Goal: Find specific page/section: Find specific page/section

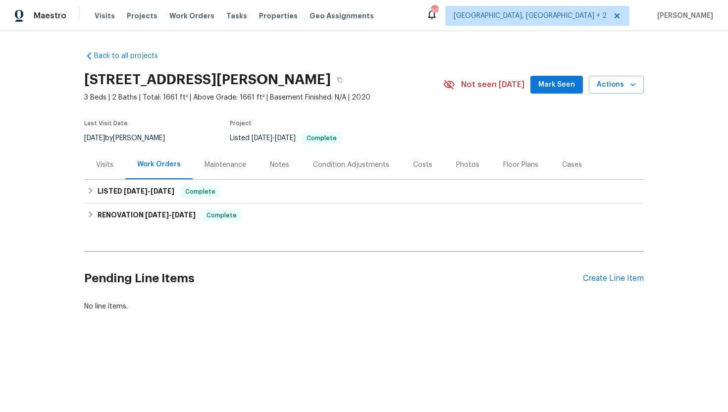
click at [109, 170] on div "Visits" at bounding box center [104, 164] width 41 height 29
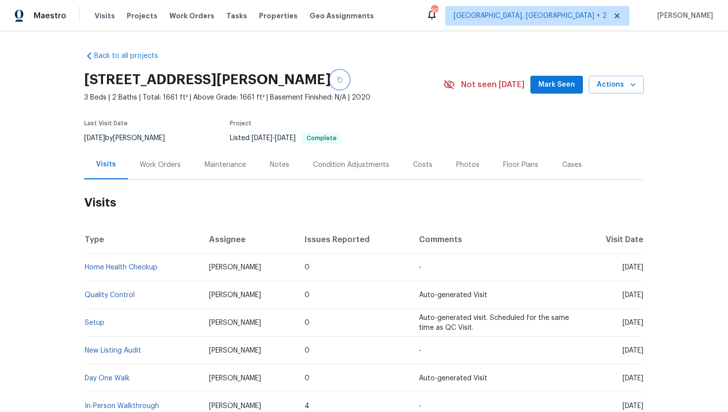
click at [337, 81] on icon "button" at bounding box center [340, 80] width 6 height 6
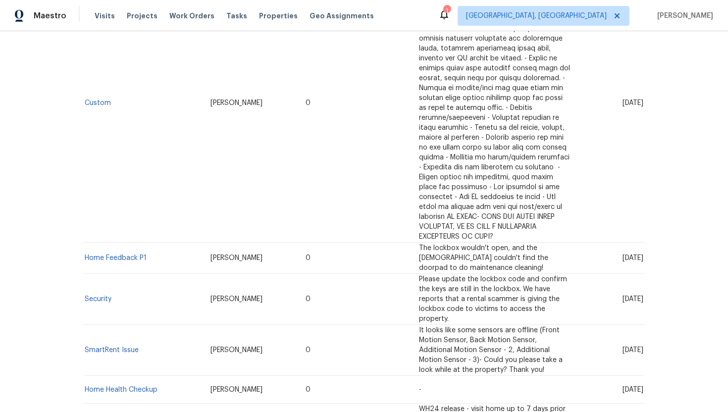
scroll to position [306, 0]
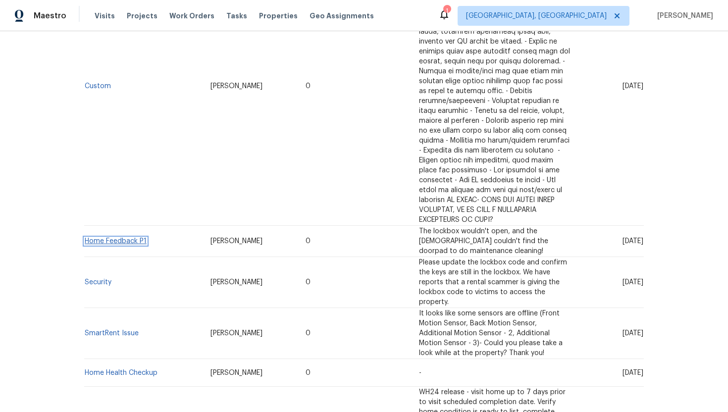
click at [129, 238] on link "Home Feedback P1" at bounding box center [116, 241] width 62 height 7
